Goal: Task Accomplishment & Management: Use online tool/utility

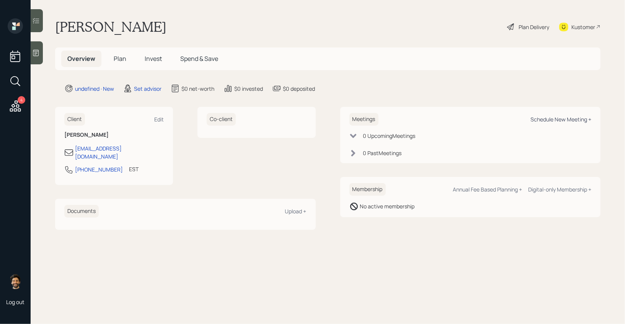
click at [560, 120] on div "Schedule New Meeting +" at bounding box center [560, 119] width 61 height 7
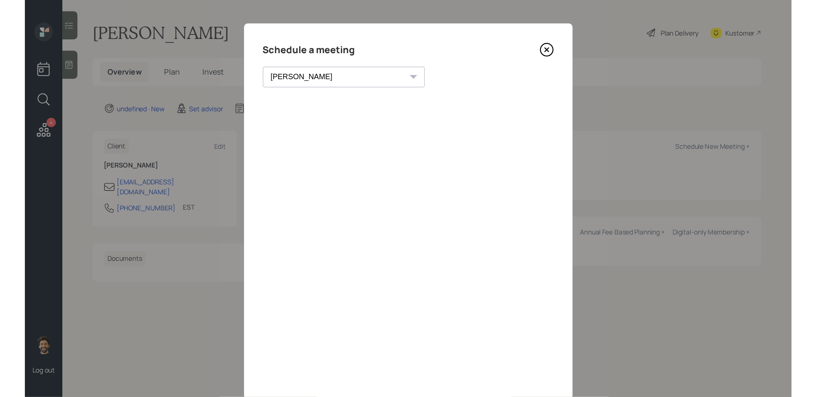
scroll to position [20, 0]
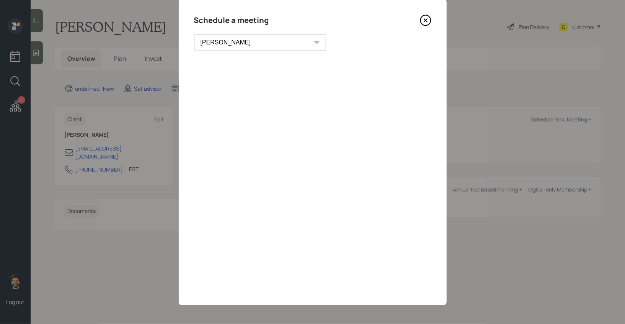
click at [221, 41] on select "[PERSON_NAME] [PERSON_NAME] [PERSON_NAME] [PERSON_NAME] [PERSON_NAME] [PERSON_N…" at bounding box center [260, 42] width 132 height 17
select select "f14b762f-c7c2-4b89-9227-8fa891345eea"
click at [194, 34] on select "[PERSON_NAME] [PERSON_NAME] [PERSON_NAME] [PERSON_NAME] [PERSON_NAME] [PERSON_N…" at bounding box center [260, 42] width 132 height 17
click at [423, 21] on icon at bounding box center [425, 20] width 11 height 11
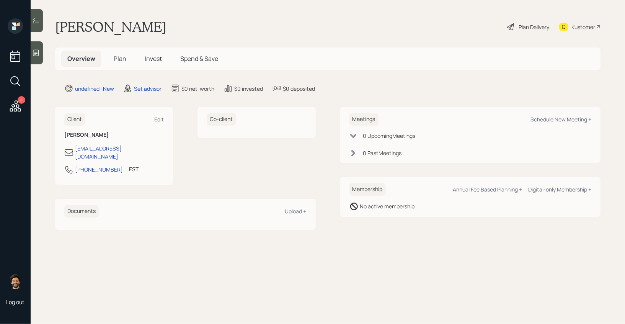
click at [36, 52] on icon at bounding box center [36, 53] width 8 height 8
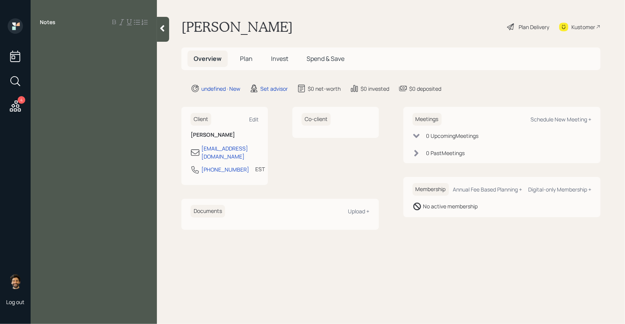
click at [50, 62] on div "Notes" at bounding box center [94, 166] width 126 height 296
click at [52, 36] on div at bounding box center [94, 39] width 108 height 8
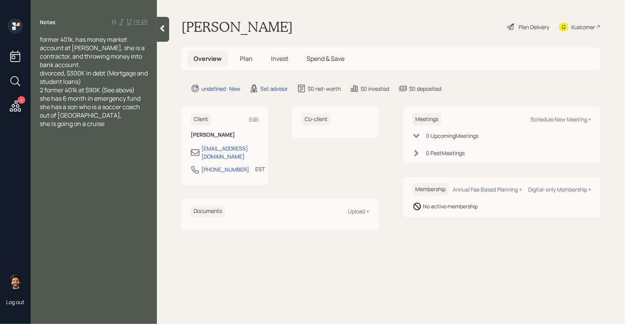
drag, startPoint x: 52, startPoint y: 36, endPoint x: 82, endPoint y: 8, distance: 40.9
click at [0, 0] on div "4 Log out Notes former 401k, has money market account at [PERSON_NAME], she is …" at bounding box center [312, 162] width 625 height 324
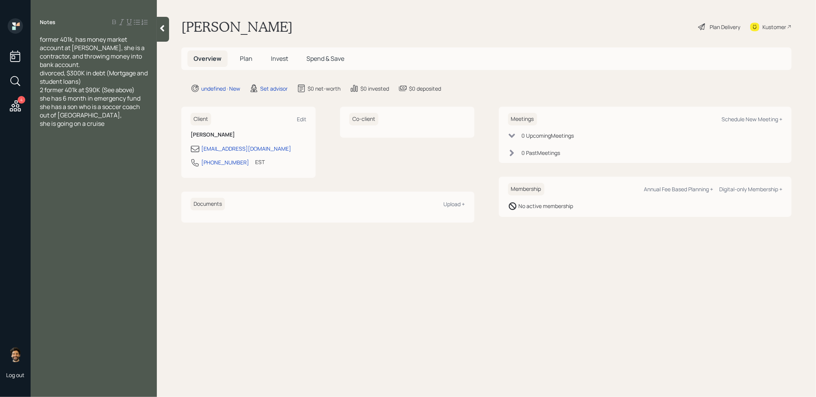
click at [60, 39] on span "former 401k, has money market account at [PERSON_NAME], she is a contractor, an…" at bounding box center [93, 52] width 106 height 34
click at [72, 38] on span "former 401k, has money market account at [PERSON_NAME], she is a contractor, an…" at bounding box center [93, 52] width 106 height 34
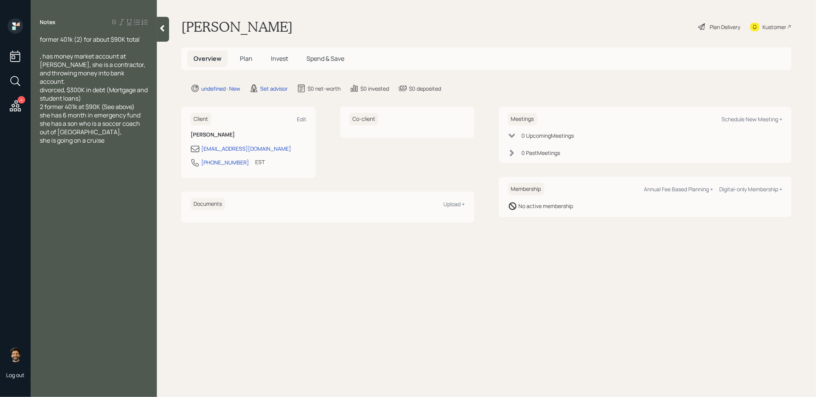
click at [44, 56] on span ", has money market account at [PERSON_NAME], she is a contractor, and throwing …" at bounding box center [93, 69] width 107 height 34
click at [146, 59] on span "has money market account at [PERSON_NAME], she is a contractor, and throwing mo…" at bounding box center [93, 69] width 107 height 34
click at [79, 64] on span "has money market account at [PERSON_NAME] not invested, she is a contractor, an…" at bounding box center [94, 69] width 108 height 34
click at [95, 89] on span "she is a contractor, and throwing money into bank account." at bounding box center [86, 94] width 93 height 17
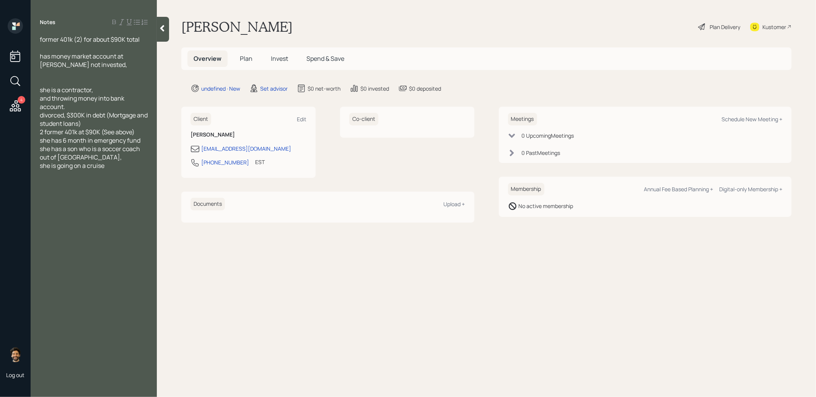
click at [95, 89] on div "she is a contractor," at bounding box center [94, 90] width 108 height 8
click at [43, 116] on span "and throwing money into bank account." at bounding box center [83, 119] width 86 height 17
click at [66, 116] on span "She is current throwing money into bank account." at bounding box center [90, 119] width 100 height 17
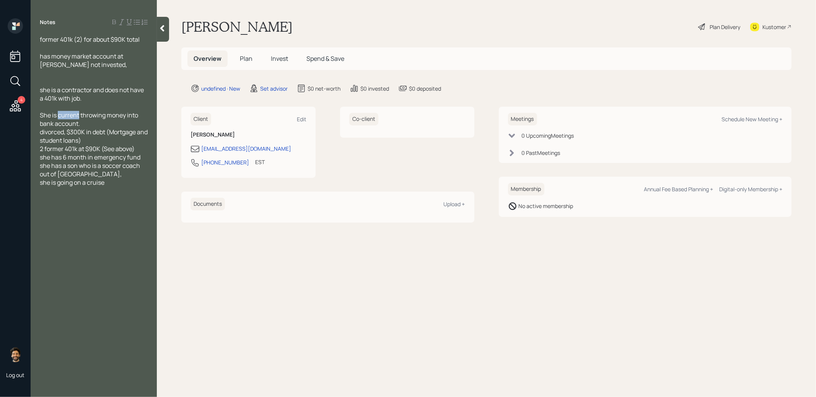
click at [78, 115] on span "She is current throwing money into bank account." at bounding box center [90, 119] width 100 height 17
click at [104, 120] on span "She is currently throwing money into bank account." at bounding box center [92, 119] width 104 height 17
click at [99, 123] on div "She is currently throwing money into bank account." at bounding box center [94, 119] width 108 height 17
click at [103, 122] on div "She is currently throwing money into bank account." at bounding box center [94, 119] width 108 height 17
click at [67, 148] on span "divorced, $300K in debt (Mortgage and student loans) 2 former 401k at $90K (See…" at bounding box center [94, 157] width 109 height 25
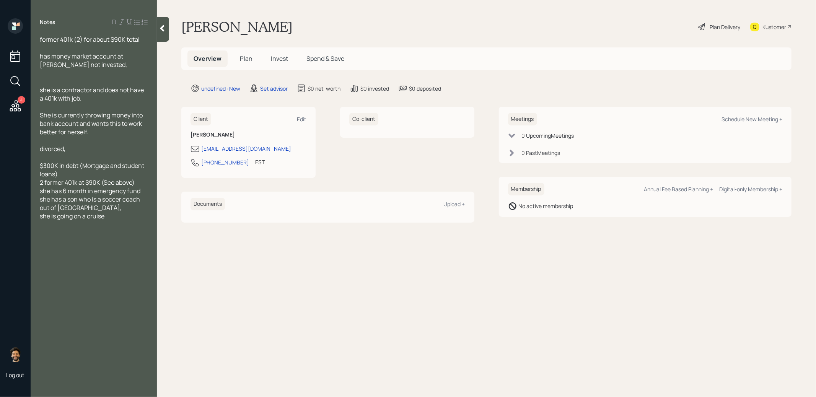
click at [66, 173] on div "$300K in debt (Mortgage and student loans) 2 former 401k at $90K (See above)" at bounding box center [94, 174] width 108 height 25
drag, startPoint x: 141, startPoint y: 191, endPoint x: 41, endPoint y: 192, distance: 99.9
click at [41, 187] on div "2 former 401k at $90K (See above)" at bounding box center [94, 182] width 108 height 8
click at [144, 191] on div "she has 6 month in emergency fund" at bounding box center [94, 191] width 108 height 8
click at [77, 225] on div "she has a son who is a soccer coach out of [GEOGRAPHIC_DATA]," at bounding box center [94, 220] width 108 height 17
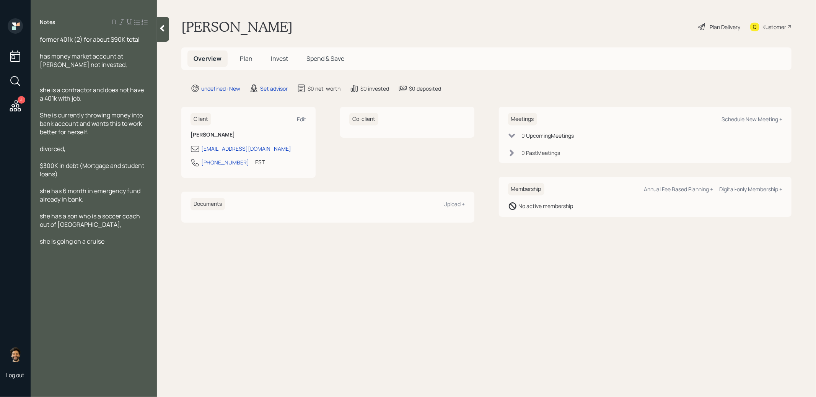
click at [114, 244] on div "she is going on a cruise" at bounding box center [94, 241] width 108 height 8
click at [69, 251] on span "she is going on a cruise this week on virgin crusies" at bounding box center [91, 245] width 102 height 17
click at [162, 28] on icon at bounding box center [162, 28] width 4 height 7
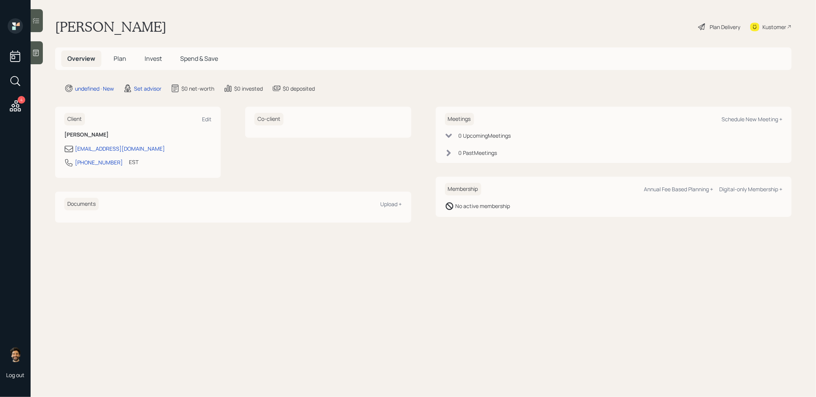
click at [36, 52] on icon at bounding box center [36, 53] width 8 height 8
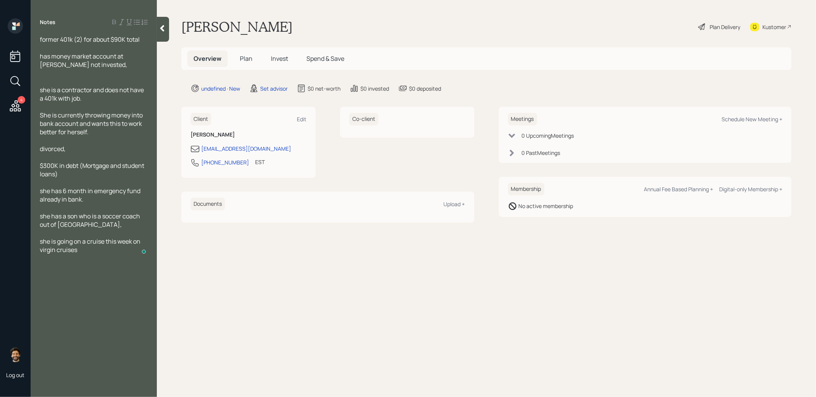
click at [162, 35] on div at bounding box center [163, 29] width 12 height 25
